Goal: Task Accomplishment & Management: Manage account settings

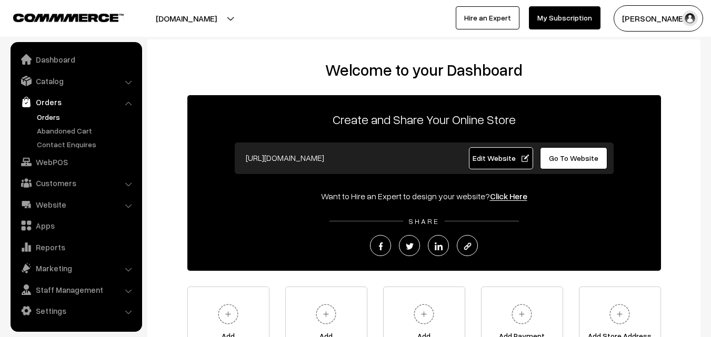
click at [44, 112] on link "Orders" at bounding box center [86, 117] width 104 height 11
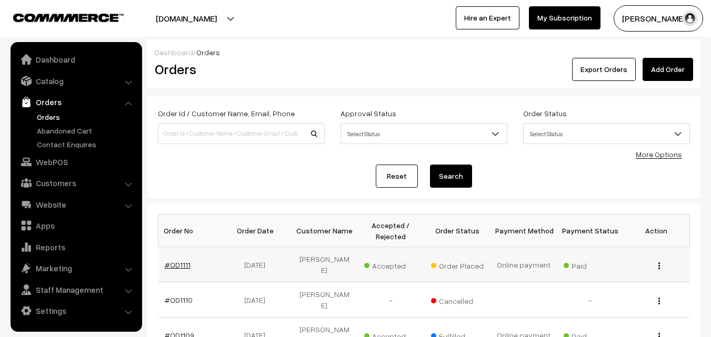
click at [179, 263] on link "#OD1111" at bounding box center [178, 264] width 26 height 9
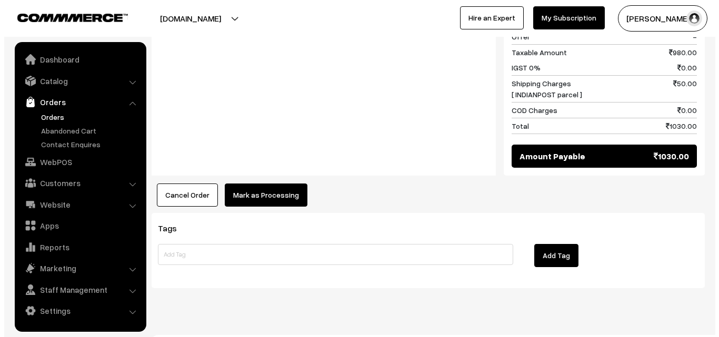
scroll to position [929, 0]
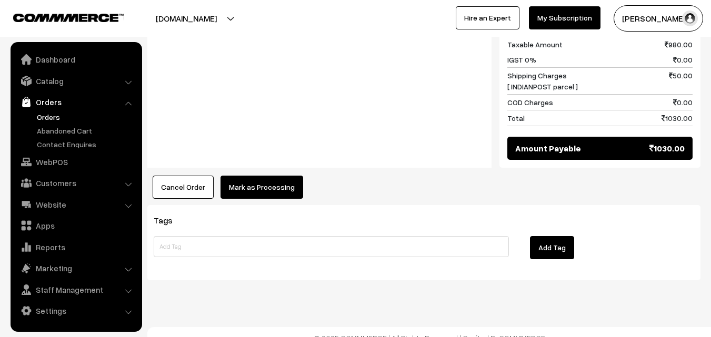
click at [271, 178] on button "Mark as Processing" at bounding box center [261, 187] width 83 height 23
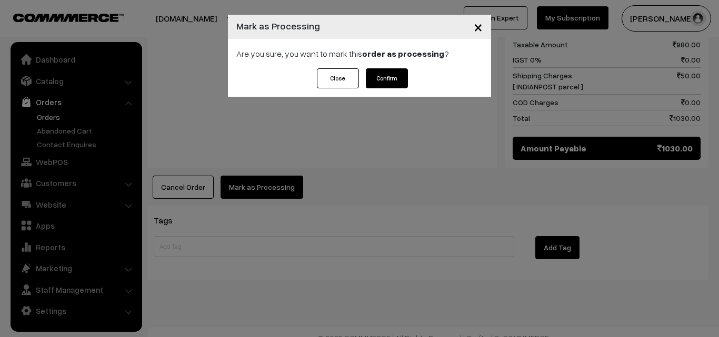
click at [383, 74] on button "Confirm" at bounding box center [387, 78] width 42 height 20
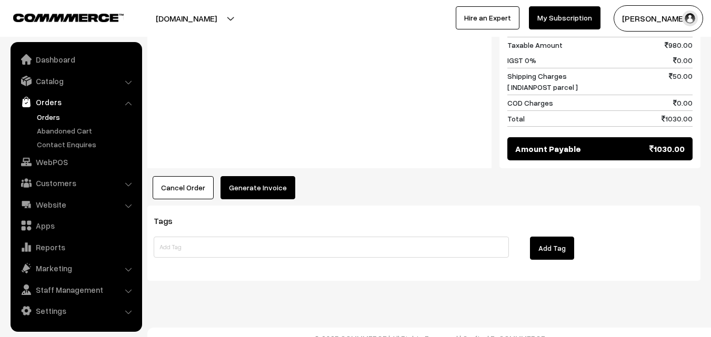
click at [271, 176] on button "Generate Invoice" at bounding box center [257, 187] width 75 height 23
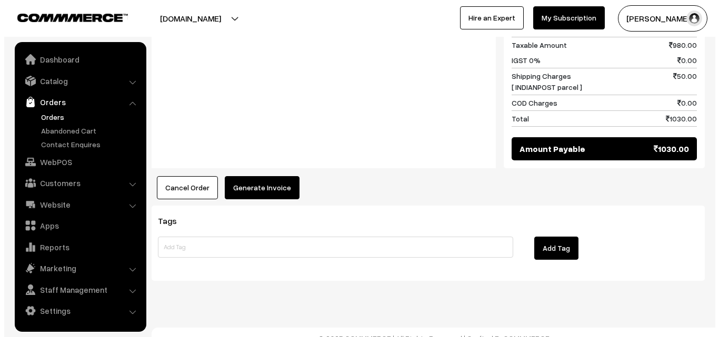
scroll to position [874, 0]
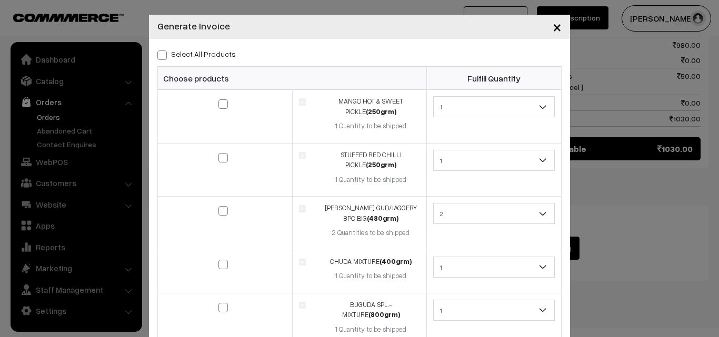
click at [167, 54] on label "Select All Products" at bounding box center [196, 53] width 78 height 11
click at [164, 54] on input "Select All Products" at bounding box center [160, 53] width 7 height 7
checkbox input "true"
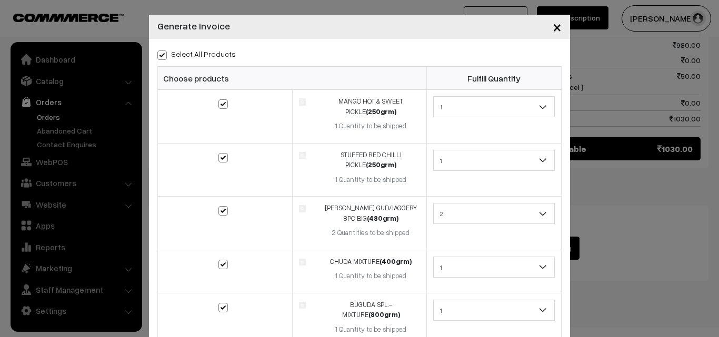
checkbox input "true"
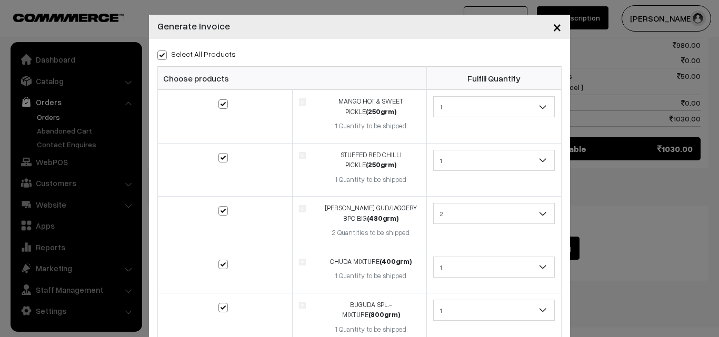
checkbox input "true"
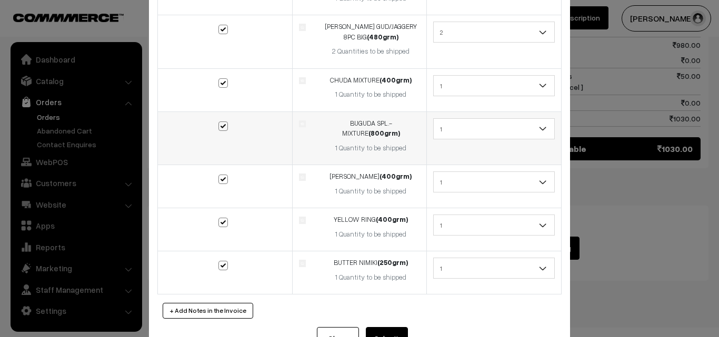
scroll to position [208, 0]
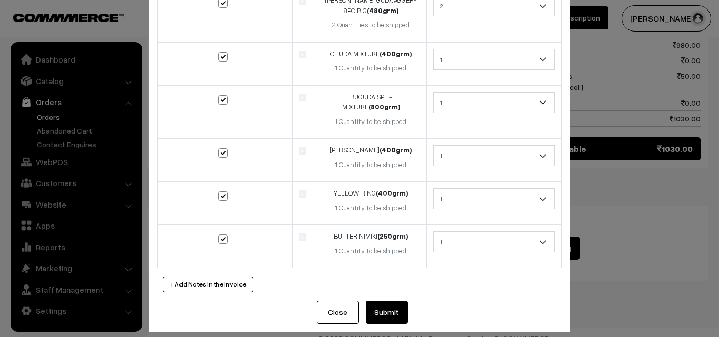
click at [377, 301] on button "Submit" at bounding box center [387, 312] width 42 height 23
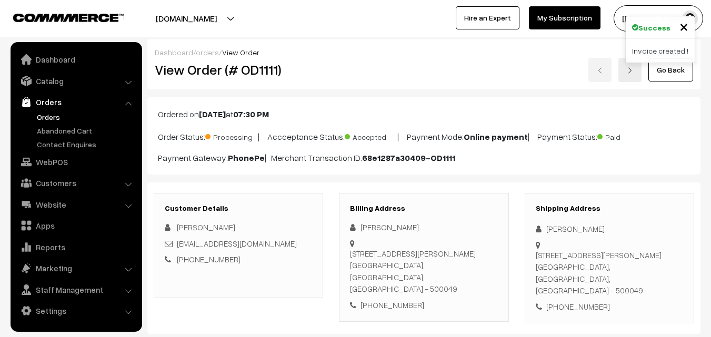
scroll to position [869, 0]
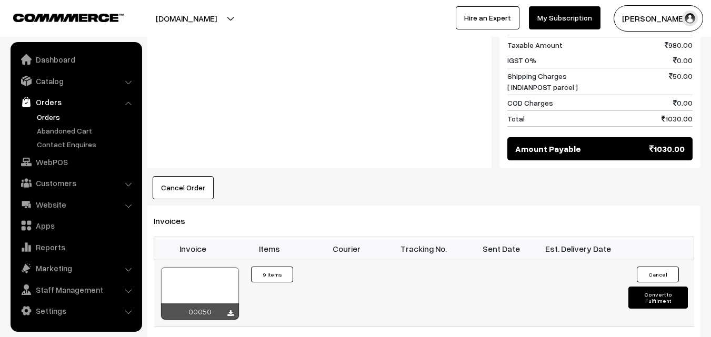
click at [226, 304] on div "00050" at bounding box center [200, 312] width 78 height 16
click at [232, 310] on icon at bounding box center [230, 313] width 6 height 7
